Goal: Transaction & Acquisition: Purchase product/service

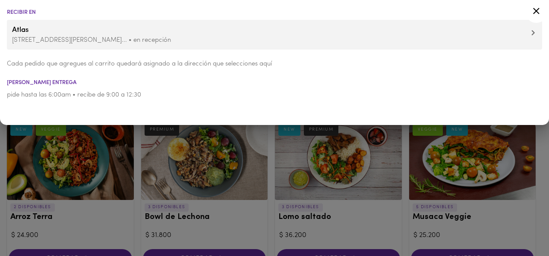
click at [536, 10] on icon at bounding box center [536, 11] width 6 height 6
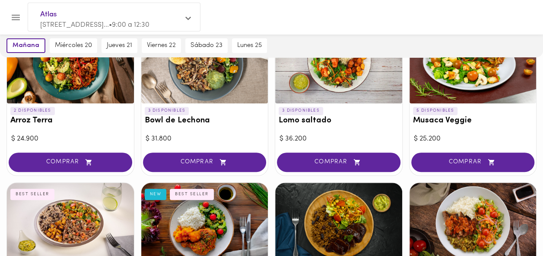
scroll to position [100, 0]
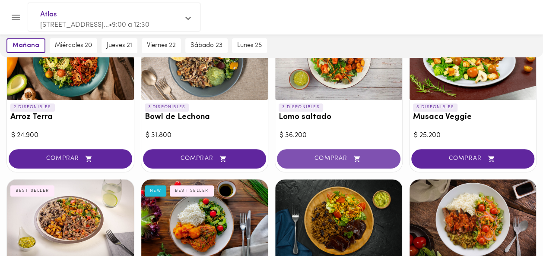
click at [335, 156] on span "COMPRAR" at bounding box center [338, 158] width 102 height 7
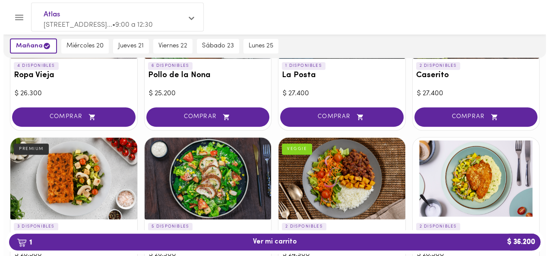
scroll to position [311, 0]
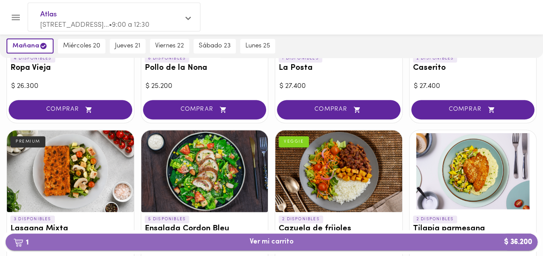
click at [267, 246] on span "1 Ver mi carrito $ 36.200" at bounding box center [271, 242] width 44 height 8
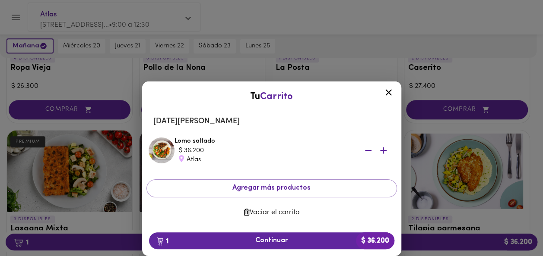
click at [270, 242] on div at bounding box center [271, 128] width 543 height 256
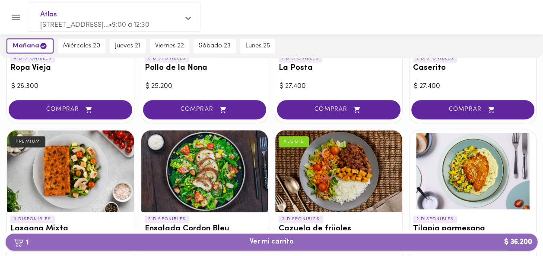
click at [266, 246] on span "1 Ver mi carrito $ 36.200" at bounding box center [271, 242] width 44 height 8
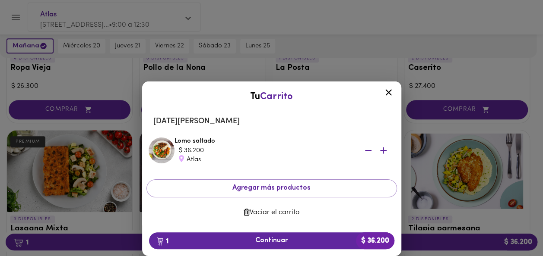
click at [275, 241] on div at bounding box center [271, 128] width 543 height 256
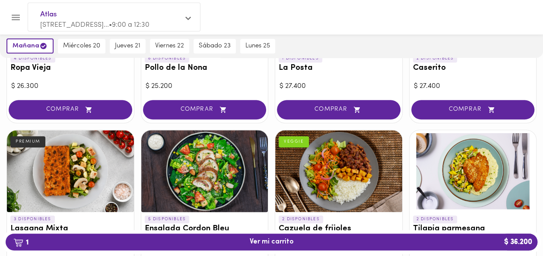
click at [275, 241] on span "1 Ver mi carrito $ 36.200" at bounding box center [271, 242] width 44 height 8
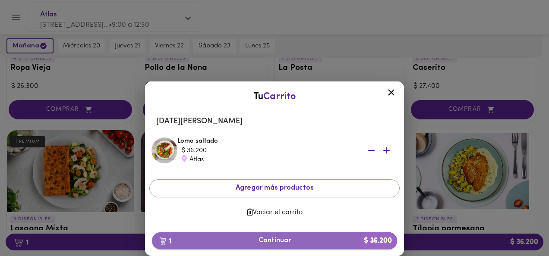
click at [267, 241] on span "1 Continuar $ 36.200" at bounding box center [274, 241] width 231 height 8
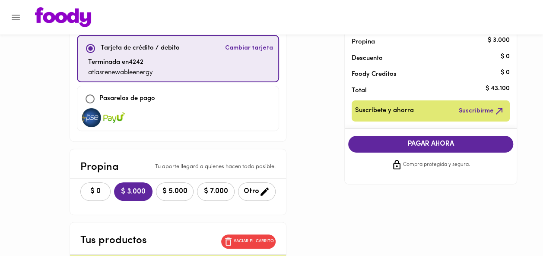
scroll to position [82, 0]
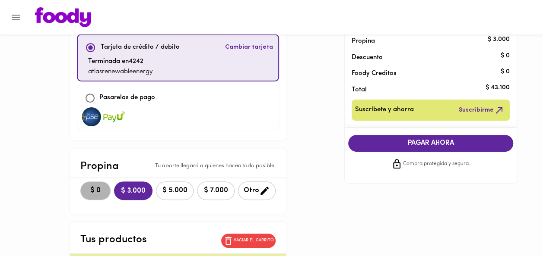
click at [86, 189] on span "$ 0" at bounding box center [95, 191] width 19 height 8
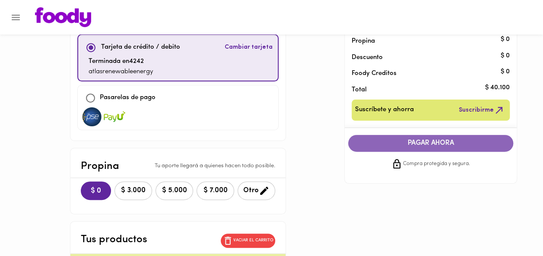
click at [442, 142] on span "PAGAR AHORA" at bounding box center [431, 143] width 148 height 8
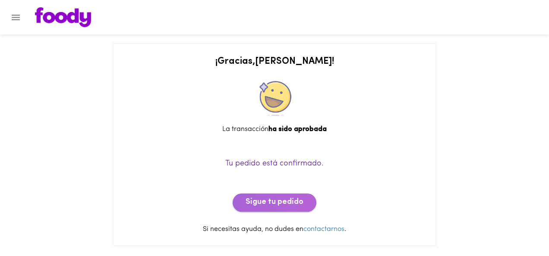
click at [275, 200] on span "Sigue tu pedido" at bounding box center [275, 202] width 58 height 9
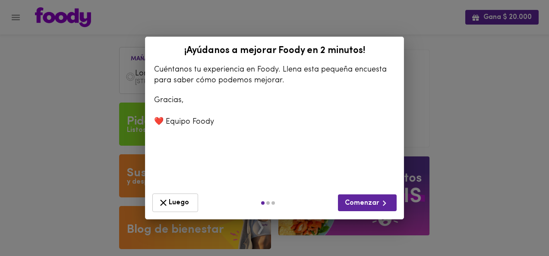
click at [166, 203] on icon "button" at bounding box center [163, 203] width 11 height 11
